Goal: Task Accomplishment & Management: Complete application form

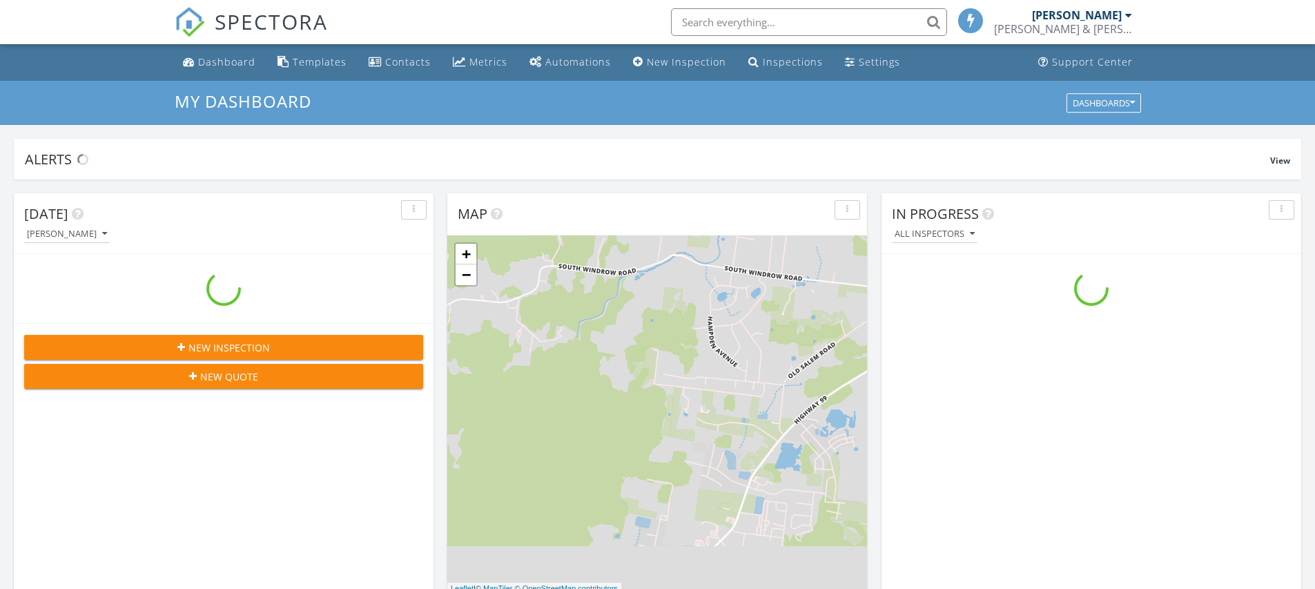
scroll to position [1277, 1336]
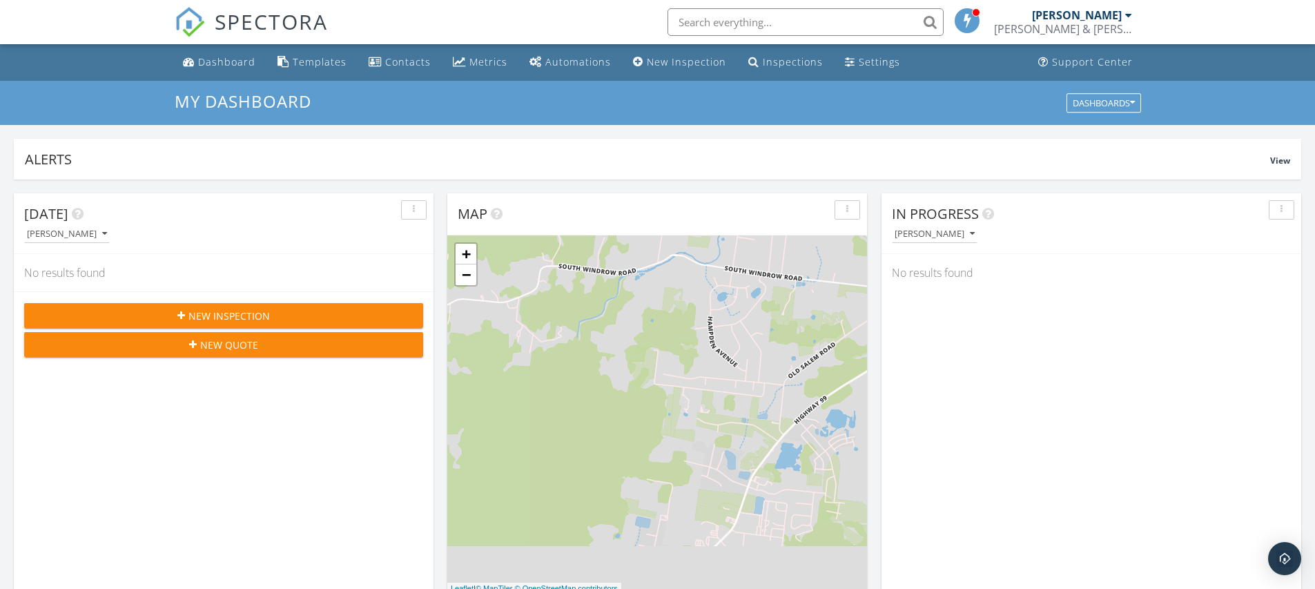
click at [237, 322] on span "New Inspection" at bounding box center [228, 315] width 81 height 14
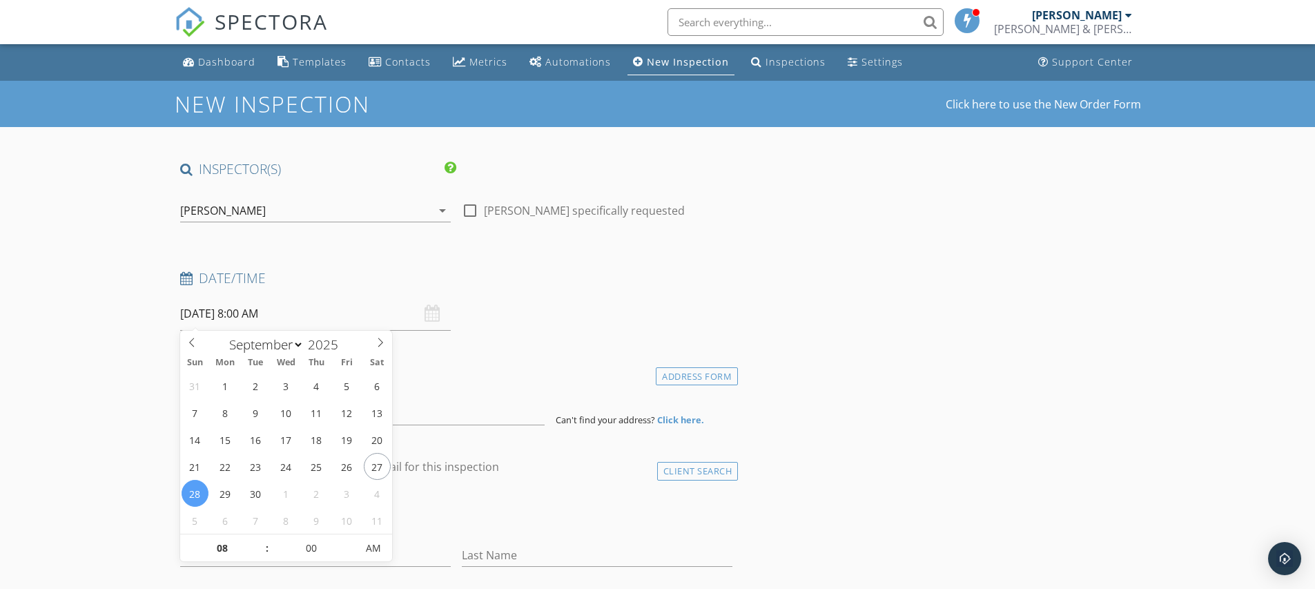
click at [224, 315] on input "[DATE] 8:00 AM" at bounding box center [315, 314] width 271 height 34
type input "[DATE] 8:00 AM"
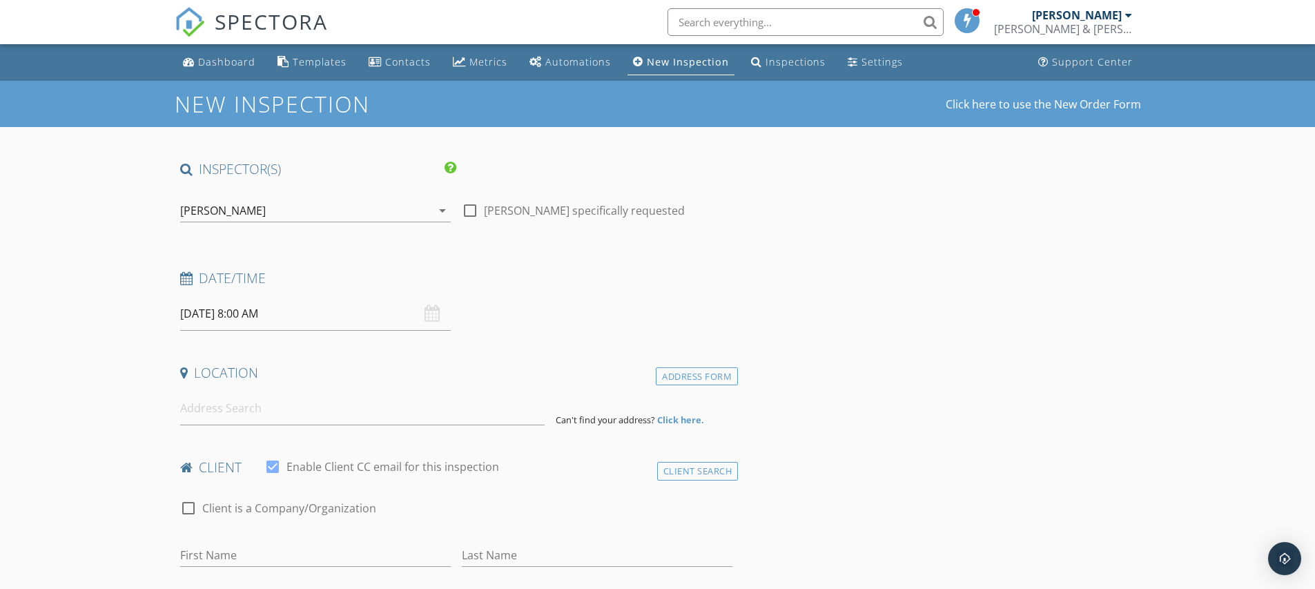
click at [202, 413] on input at bounding box center [362, 408] width 364 height 34
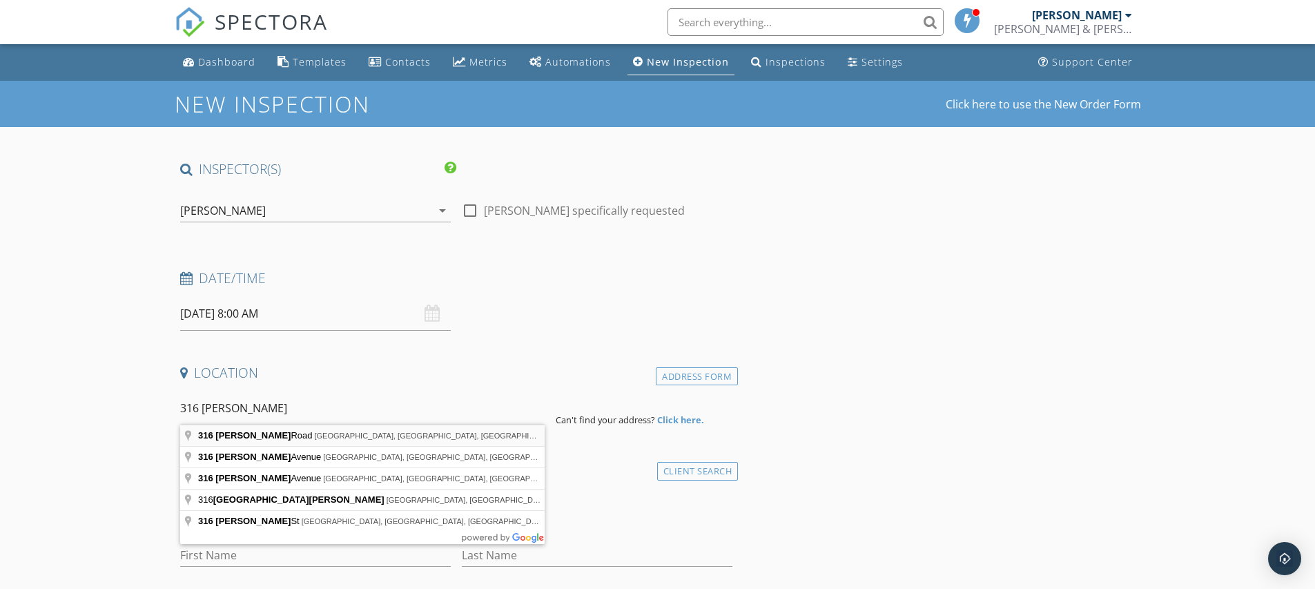
type input "[STREET_ADDRESS][PERSON_NAME]"
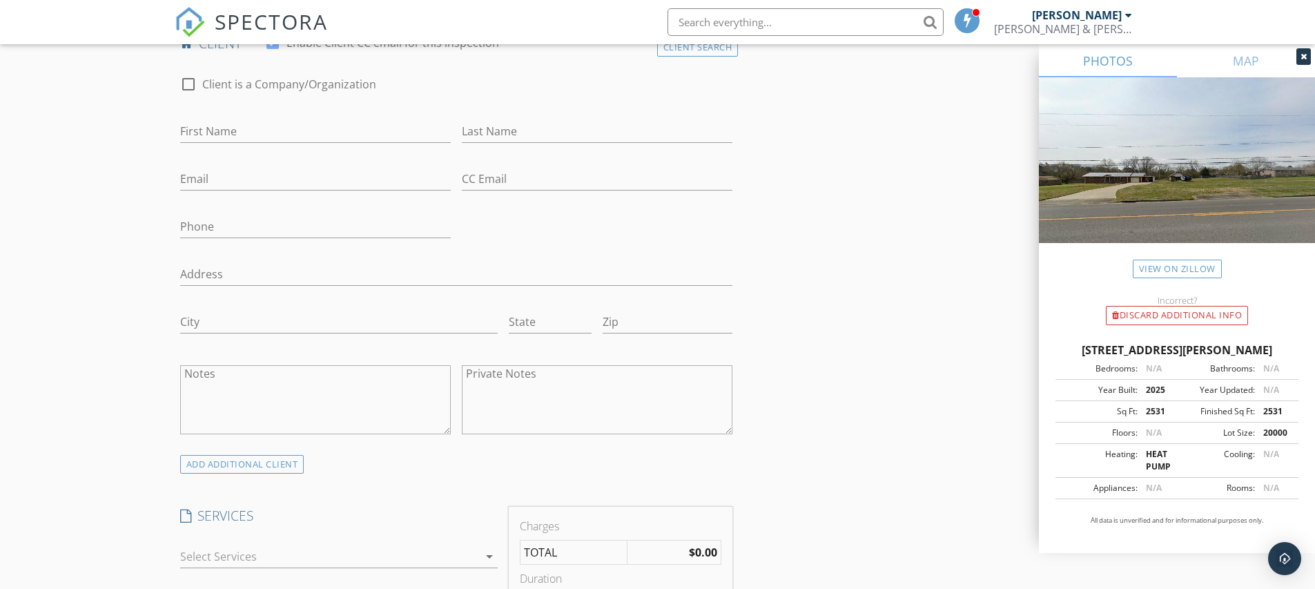
scroll to position [944, 0]
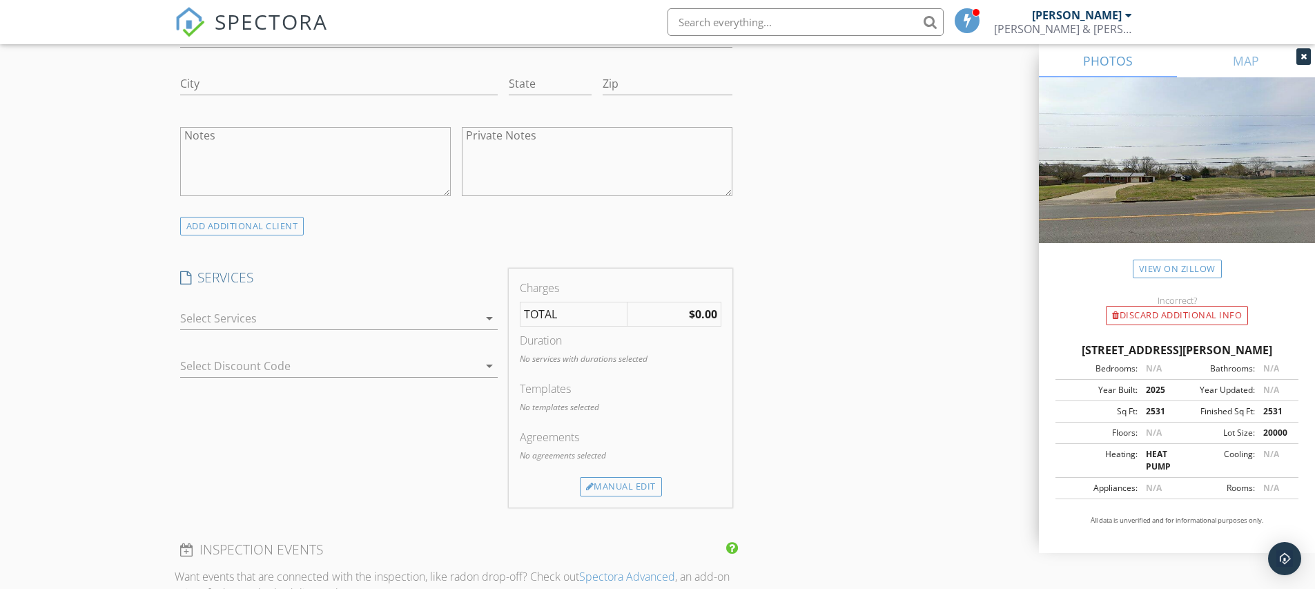
click at [108, 361] on div "New Inspection Click here to use the New Order Form INSPECTOR(S) check_box Tyle…" at bounding box center [657, 366] width 1315 height 2458
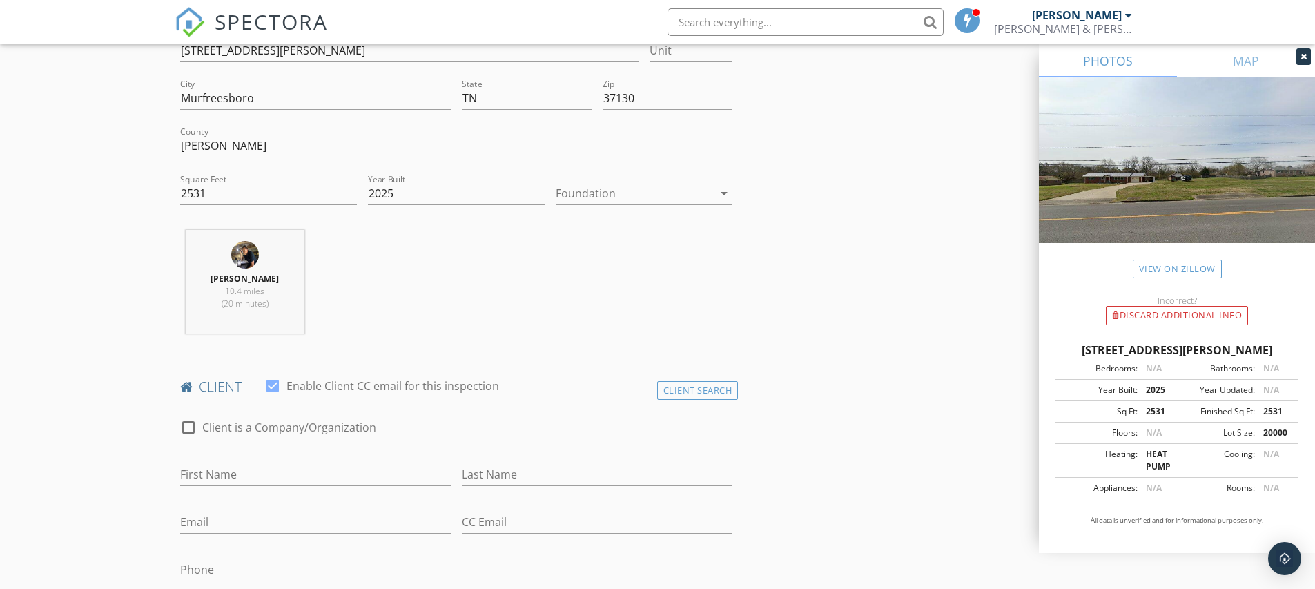
scroll to position [480, 0]
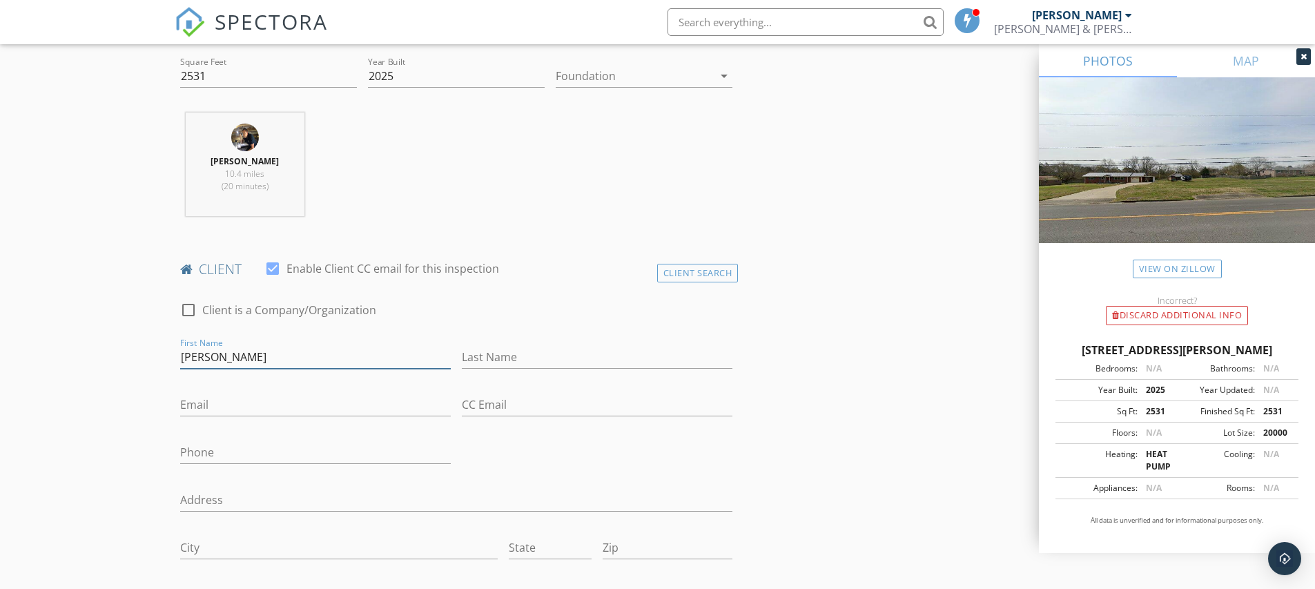
type input "[PERSON_NAME]"
type input "[EMAIL_ADDRESS][DOMAIN_NAME]"
type input "[PHONE_NUMBER]"
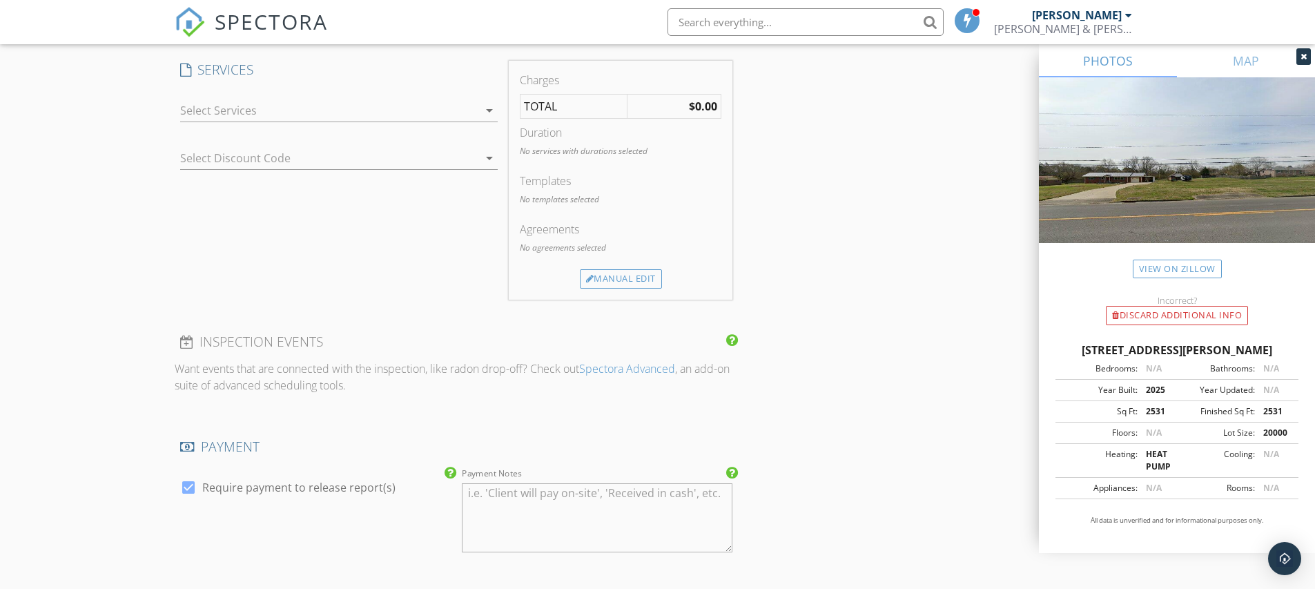
scroll to position [957, 0]
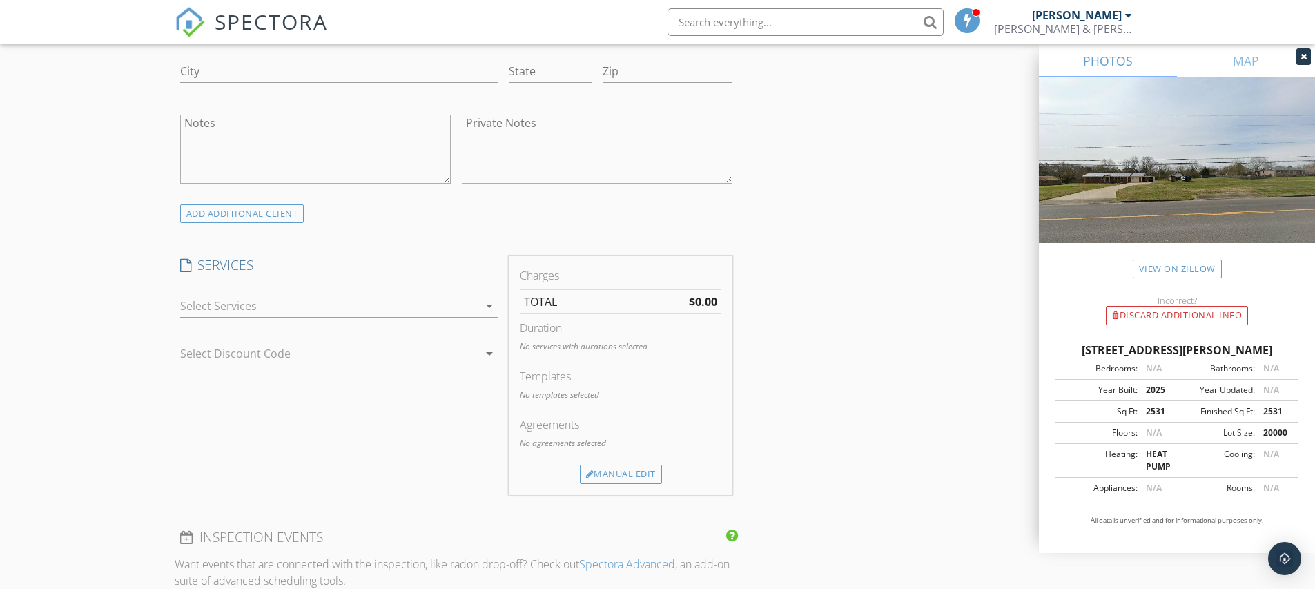
click at [272, 308] on div at bounding box center [329, 306] width 298 height 22
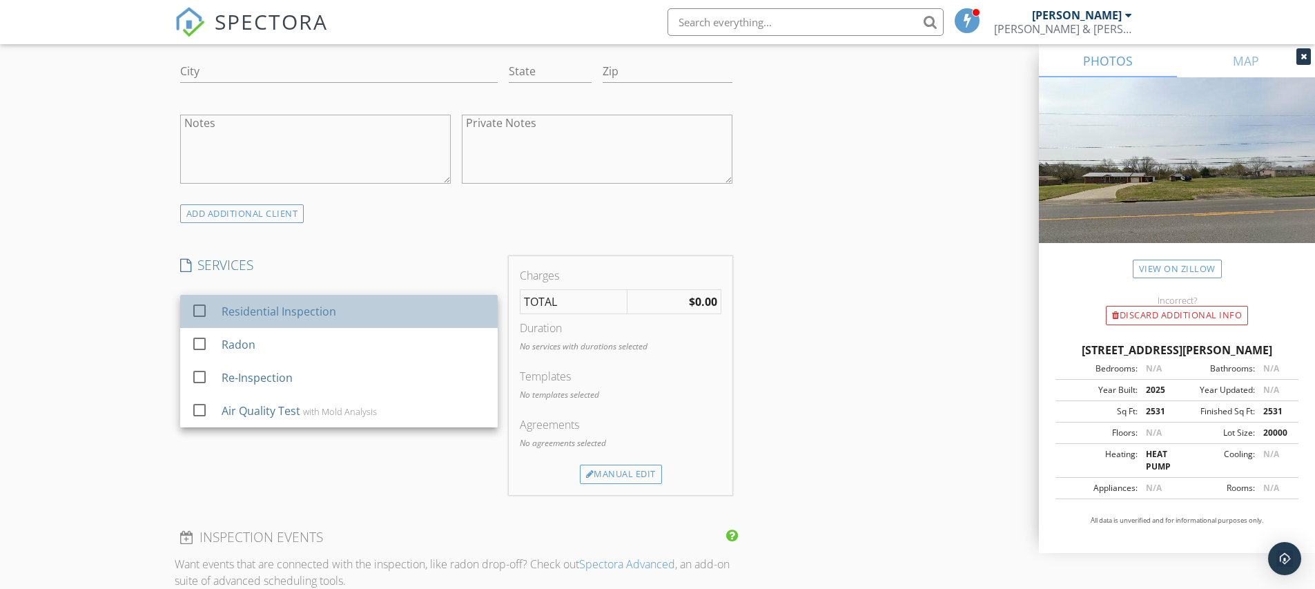
click at [272, 308] on div "Residential Inspection" at bounding box center [278, 311] width 115 height 17
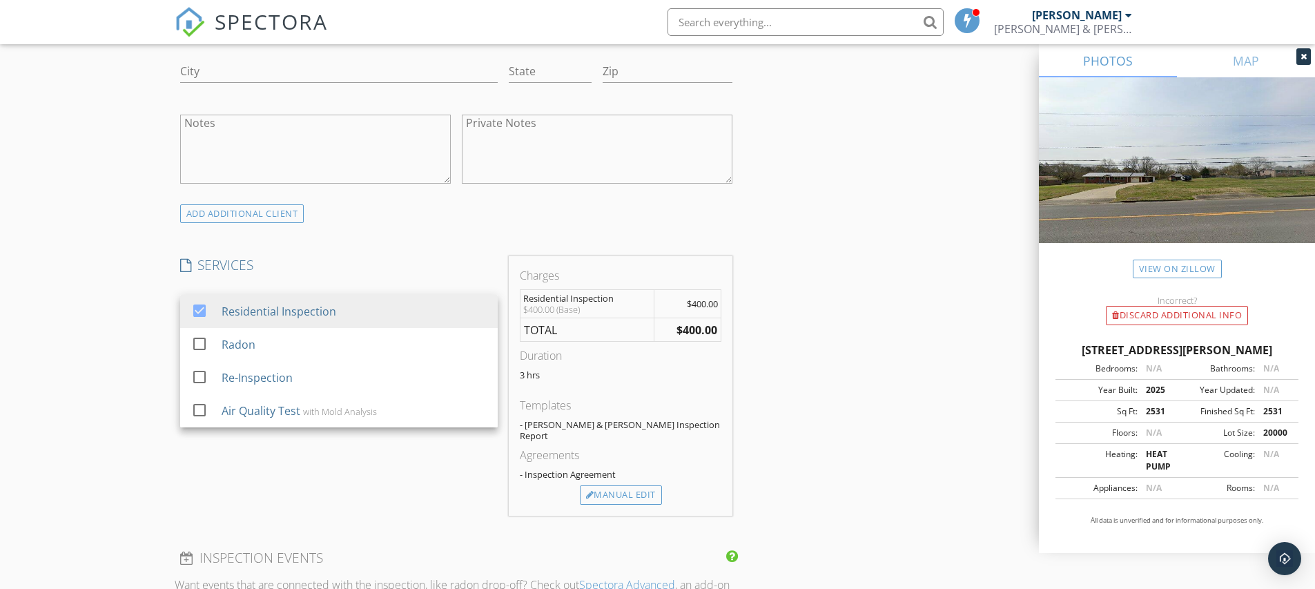
click at [767, 438] on div "INSPECTOR(S) check_box Tyler Smith PRIMARY Tyler Smith arrow_drop_down check_bo…" at bounding box center [658, 387] width 966 height 2366
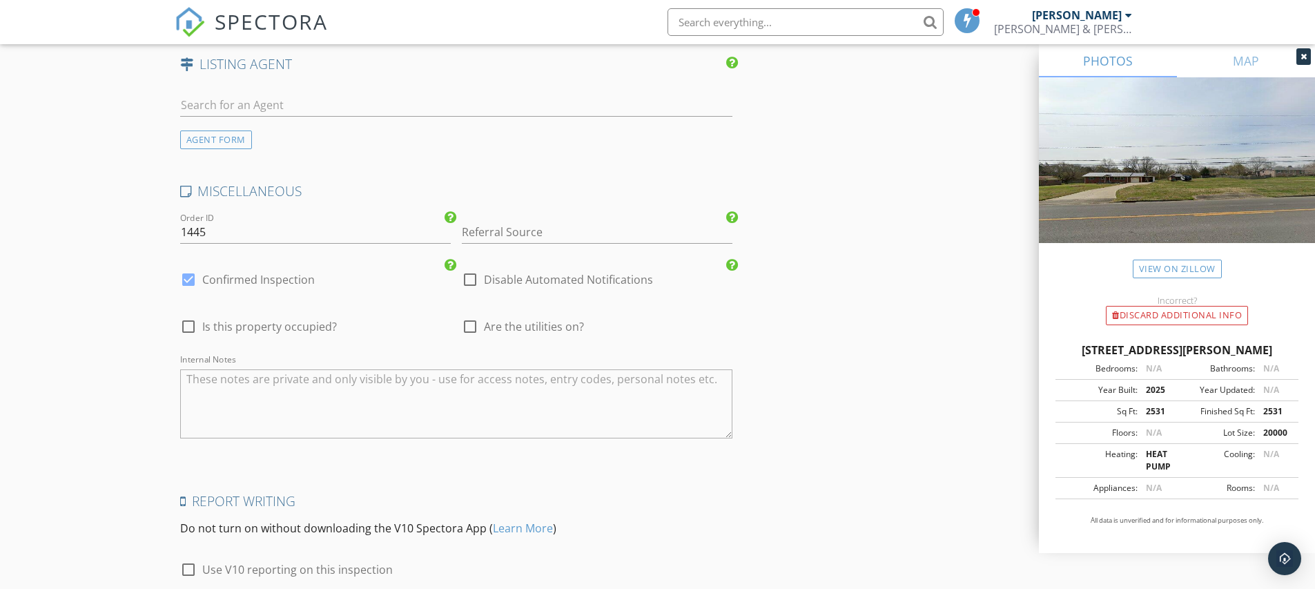
scroll to position [1954, 0]
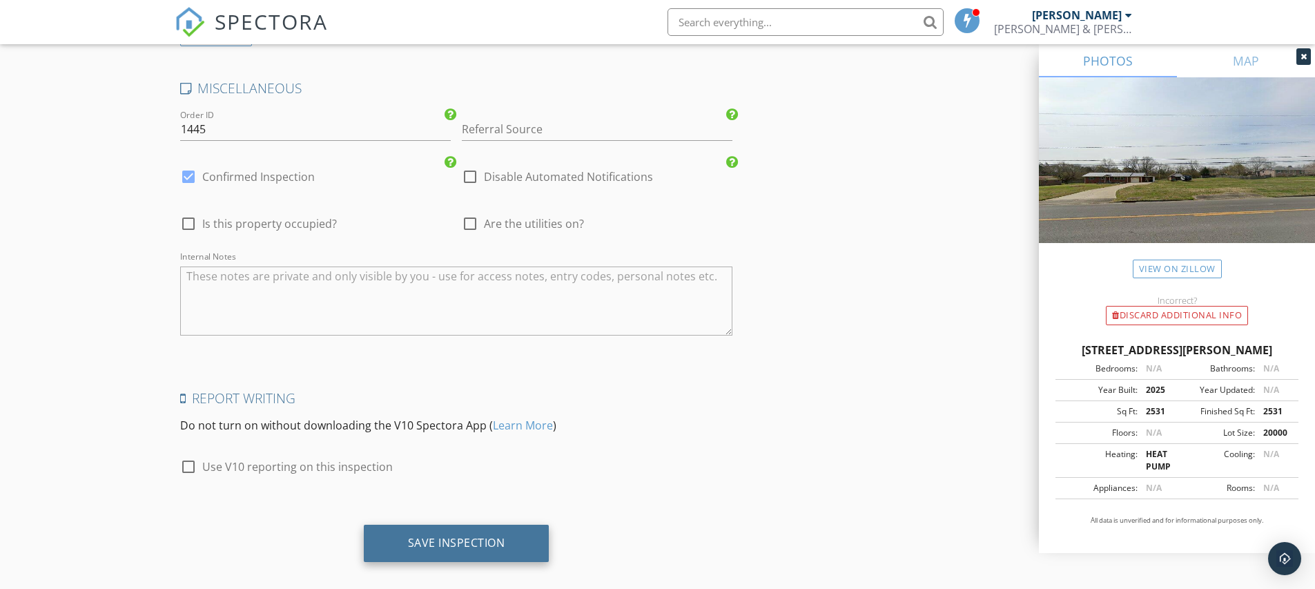
click at [474, 536] on div "Save Inspection" at bounding box center [456, 543] width 97 height 14
